Goal: Navigation & Orientation: Find specific page/section

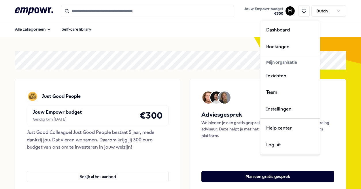
click at [289, 13] on html ".empowr-logo_svg__cls-1{fill:#03032f} Jouw Empowr budget € 300 H Dutch Alle cat…" at bounding box center [180, 94] width 361 height 189
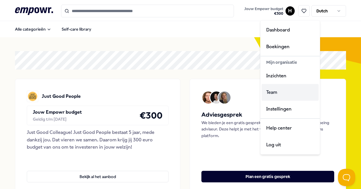
click at [284, 86] on div "Team" at bounding box center [290, 92] width 57 height 17
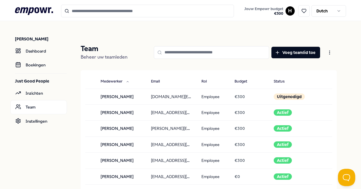
click at [203, 57] on input at bounding box center [211, 52] width 115 height 13
type input "*****"
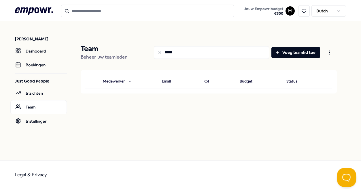
click at [341, 170] on button "Open Beacon popover" at bounding box center [345, 176] width 17 height 17
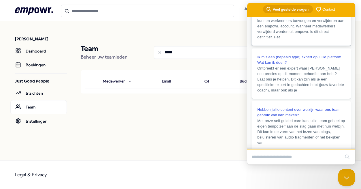
scroll to position [31, 0]
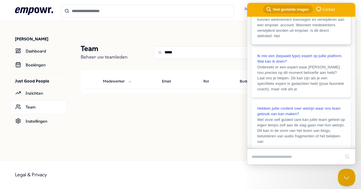
click at [320, 64] on div "Ik mis een (bepaald type) expert op jullie platform. Wat kan ik doen?" at bounding box center [302, 58] width 88 height 11
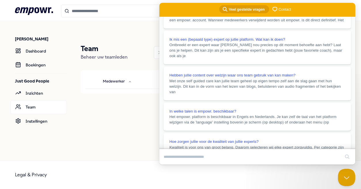
click at [170, 165] on button "Close" at bounding box center [165, 168] width 10 height 7
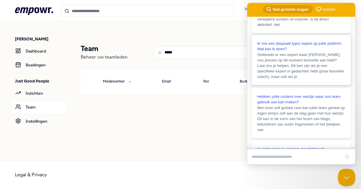
scroll to position [0, 0]
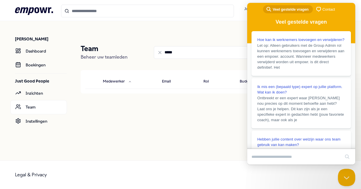
click at [221, 33] on main "Team Beheer uw teamleden ***** Voeg teamlid toe Medewerker Email Rol Budget Sta…" at bounding box center [209, 81] width 275 height 121
click at [165, 52] on input "*****" at bounding box center [211, 52] width 115 height 13
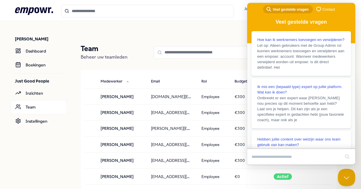
click at [323, 4] on div "search-medium Veel gestelde vragen chat-square Contact" at bounding box center [301, 10] width 108 height 14
click at [323, 7] on span "Contact" at bounding box center [329, 10] width 12 height 6
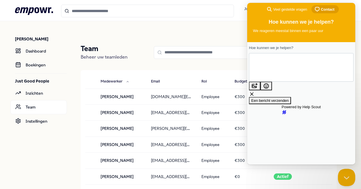
click at [288, 4] on div "search-medium Veel gestelde vragen chat-square Contact" at bounding box center [301, 10] width 108 height 14
click at [285, 6] on div "search-medium Veel gestelde vragen" at bounding box center [286, 9] width 41 height 7
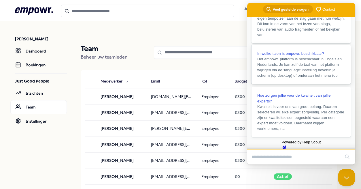
scroll to position [170, 0]
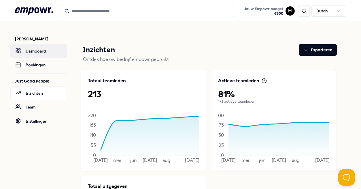
click at [31, 46] on link "Dashboard" at bounding box center [38, 51] width 57 height 14
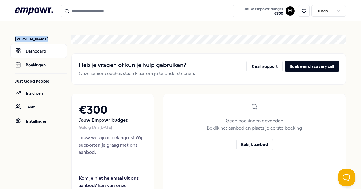
drag, startPoint x: 1, startPoint y: 28, endPoint x: -42, endPoint y: 27, distance: 43.0
click at [0, 27] on html ".empowr-logo_svg__cls-1{fill:#03032f} Jouw Empowr budget € 300 H Dutch [PERSON_…" at bounding box center [180, 94] width 361 height 189
click at [36, 36] on p "[PERSON_NAME]" at bounding box center [41, 39] width 52 height 6
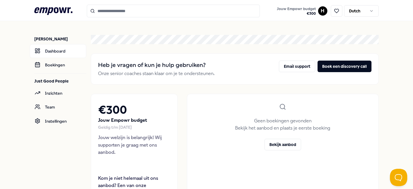
click at [47, 7] on icon ".empowr-logo_svg__cls-1{fill:#03032f}" at bounding box center [53, 11] width 38 height 11
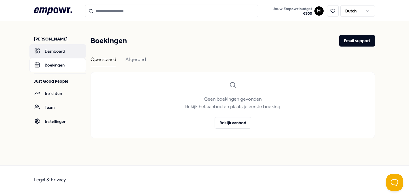
click at [49, 55] on link "Dashboard" at bounding box center [57, 51] width 57 height 14
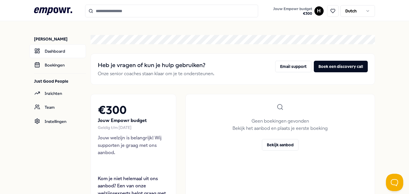
scroll to position [83, 0]
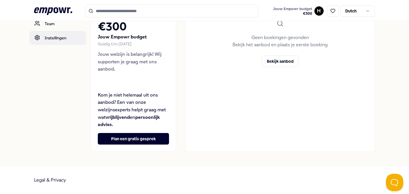
click at [60, 35] on link "Instellingen" at bounding box center [57, 38] width 57 height 14
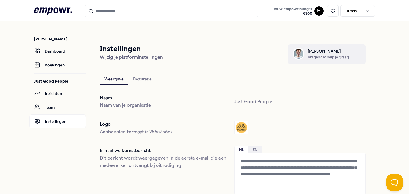
click at [325, 49] on span "Robin Meijer" at bounding box center [328, 51] width 41 height 6
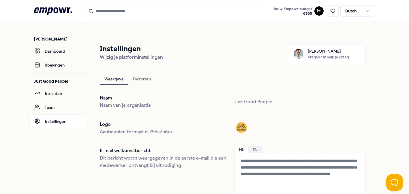
click at [58, 7] on icon ".empowr-logo_svg__cls-1{fill:#03032f}" at bounding box center [53, 11] width 38 height 11
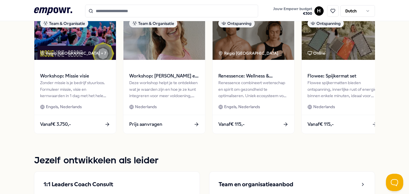
scroll to position [829, 0]
